Goal: Transaction & Acquisition: Purchase product/service

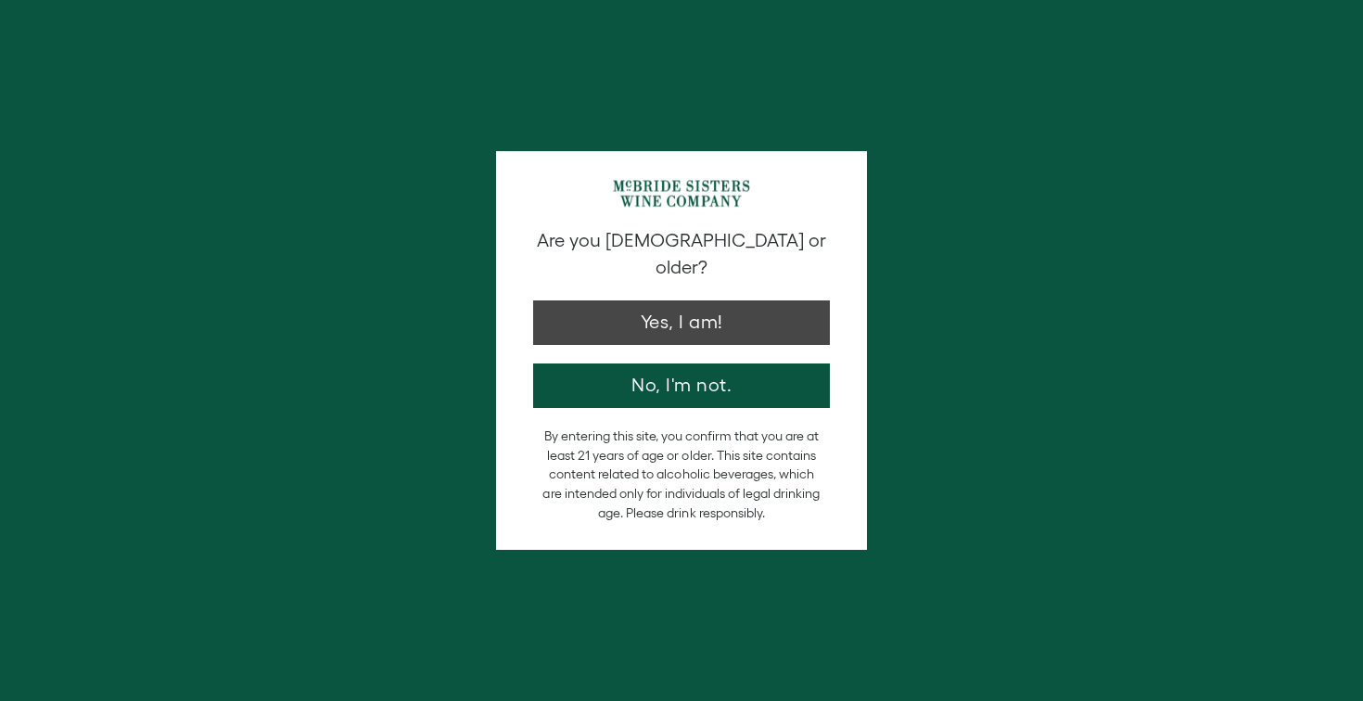
click at [680, 300] on button "Yes, I am!" at bounding box center [681, 322] width 297 height 44
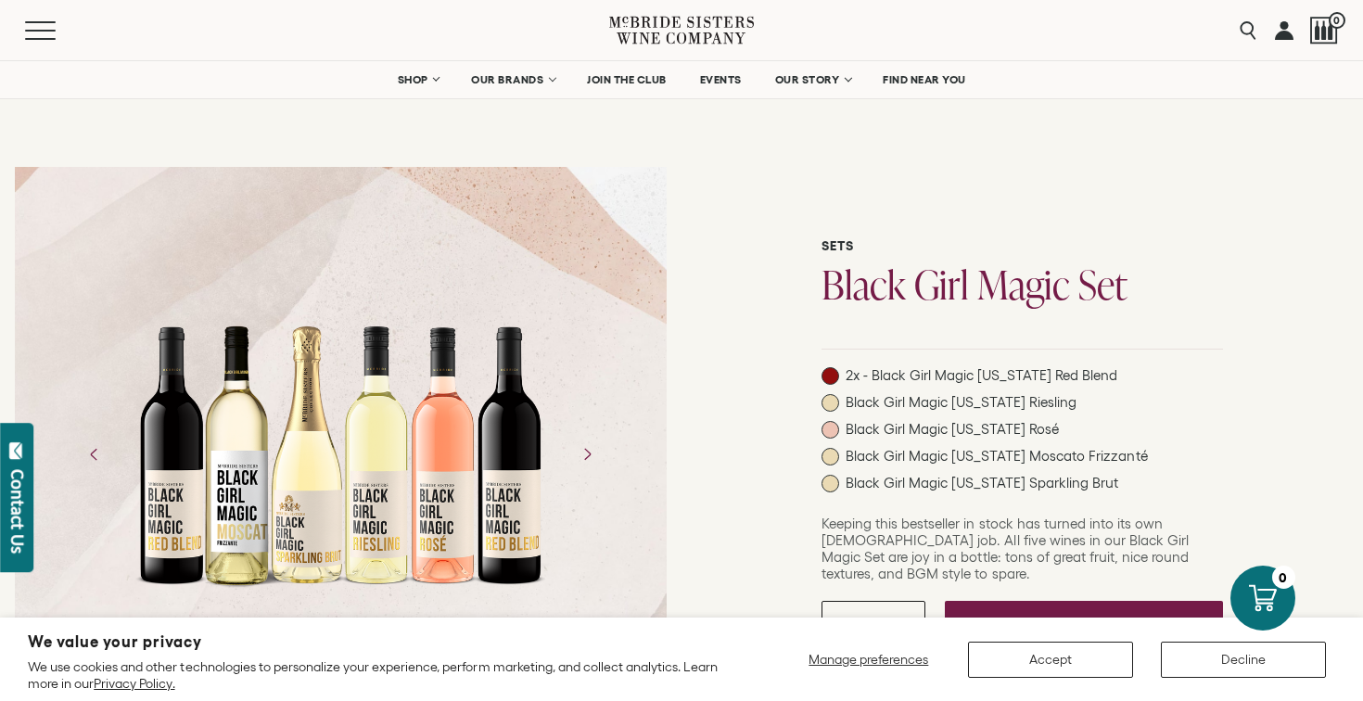
scroll to position [7, 0]
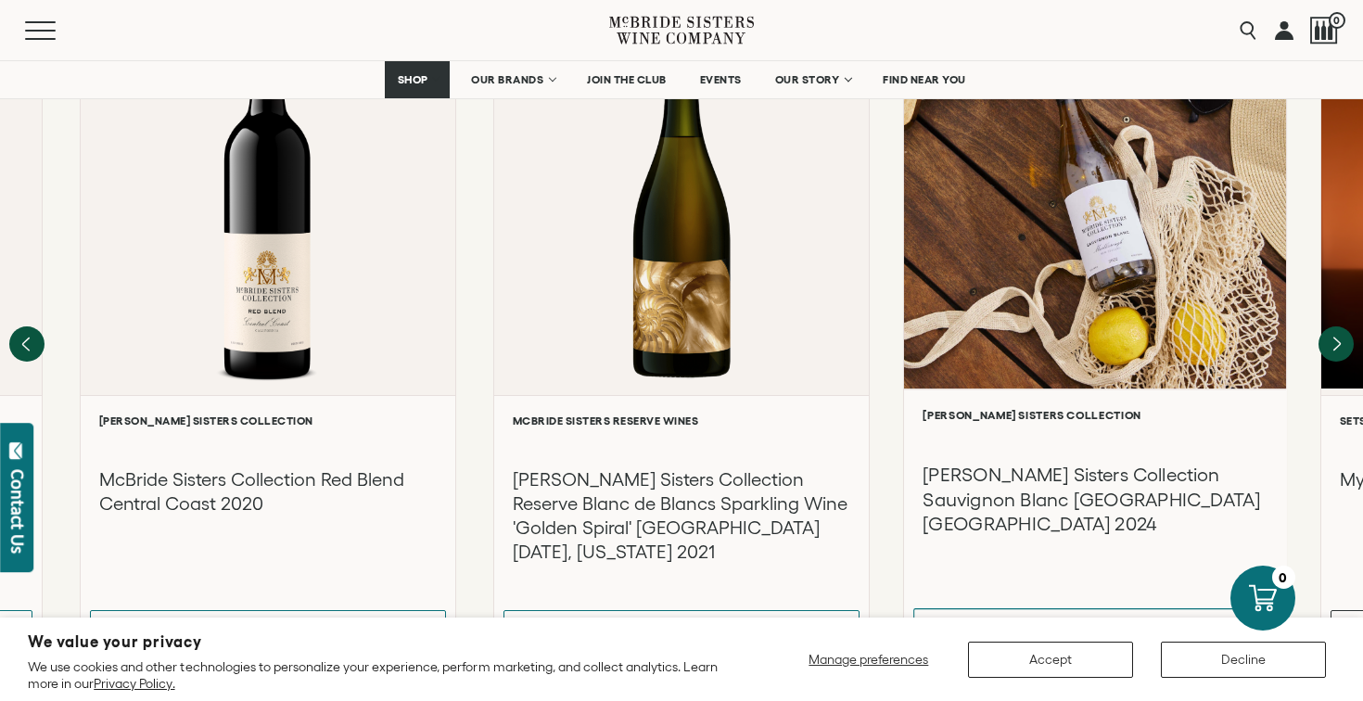
scroll to position [1642, 0]
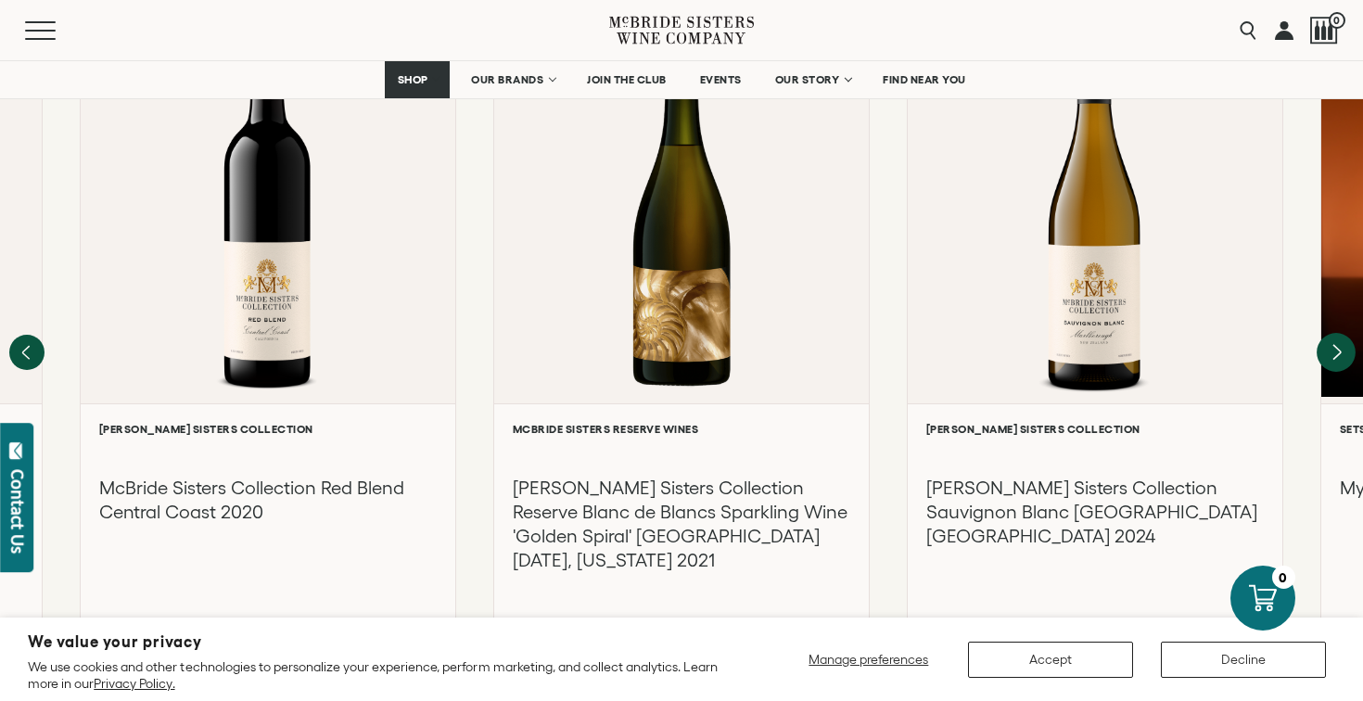
click at [1340, 333] on icon "Next" at bounding box center [1335, 352] width 39 height 39
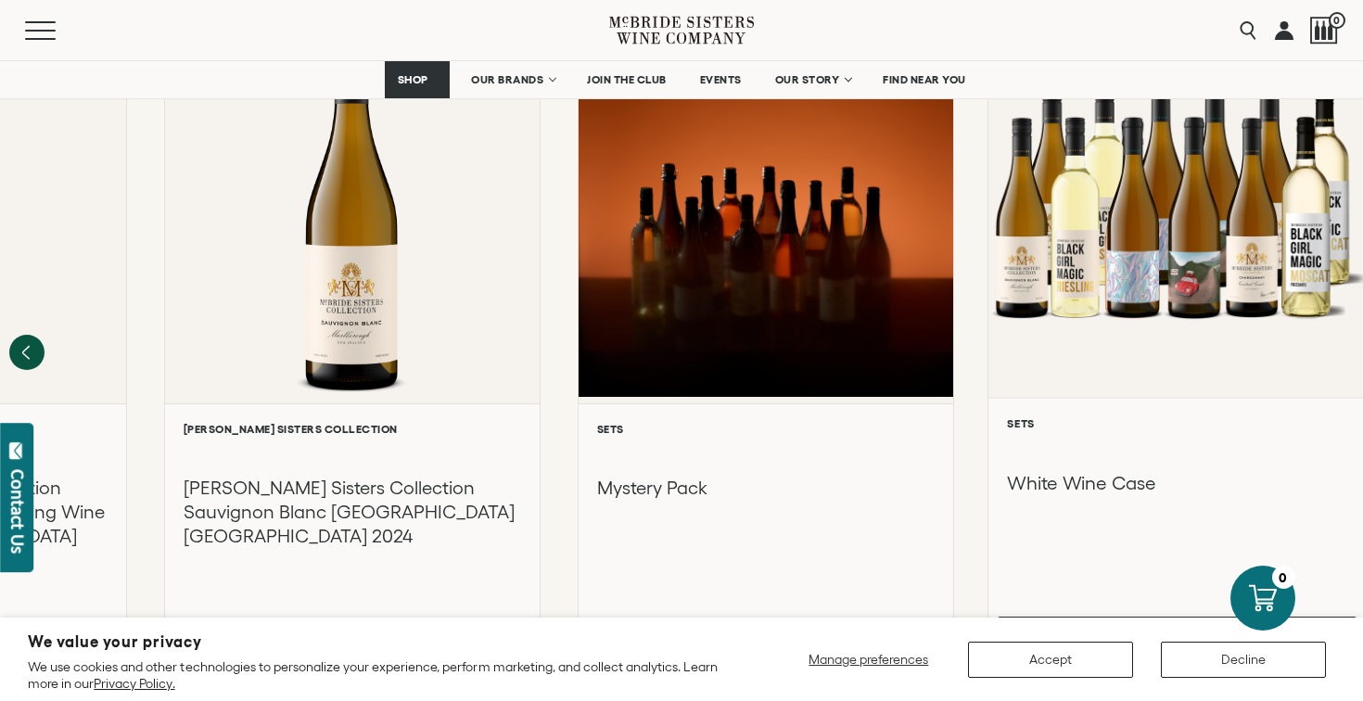
click at [1340, 294] on div at bounding box center [1176, 199] width 377 height 395
